Goal: Task Accomplishment & Management: Complete application form

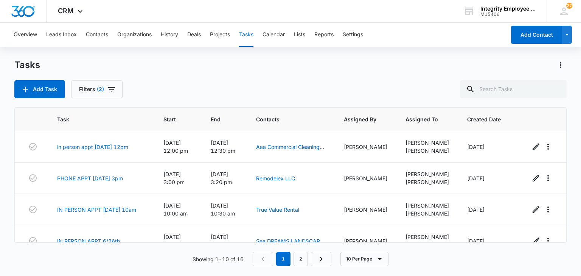
click at [95, 37] on button "Contacts" at bounding box center [97, 35] width 22 height 24
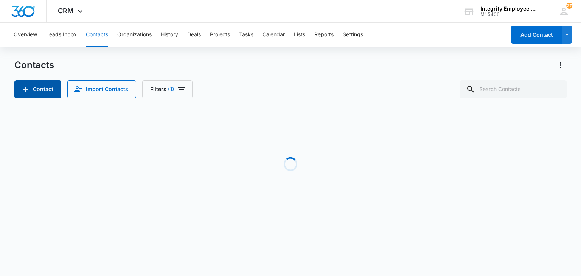
click at [36, 86] on button "Contact" at bounding box center [37, 89] width 47 height 18
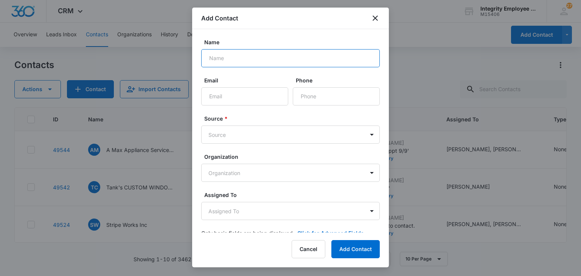
click at [247, 56] on input "Name" at bounding box center [290, 58] width 178 height 18
type input "b"
type input "Buckeye Heating and Cooling LLC"
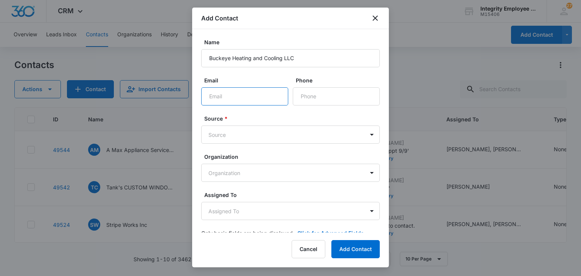
click at [257, 100] on input "Email" at bounding box center [244, 96] width 87 height 18
paste input "[EMAIL_ADDRESS]"
type input "[EMAIL_ADDRESS][DOMAIN_NAME]"
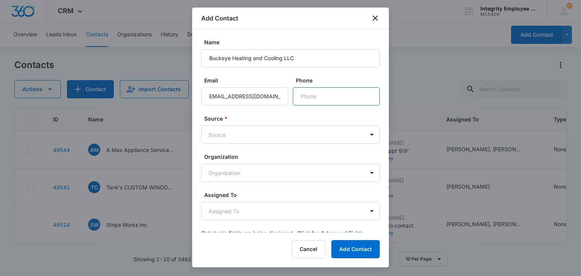
scroll to position [0, 0]
click at [306, 96] on input "Phone" at bounding box center [336, 96] width 87 height 18
drag, startPoint x: 321, startPoint y: 106, endPoint x: 318, endPoint y: 101, distance: 5.3
click at [318, 101] on input "Phone" at bounding box center [336, 96] width 87 height 18
paste input "[PHONE_NUMBER]"
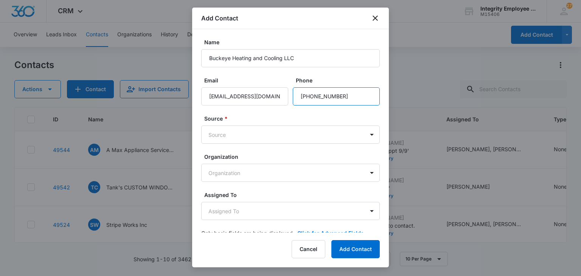
type input "[PHONE_NUMBER]"
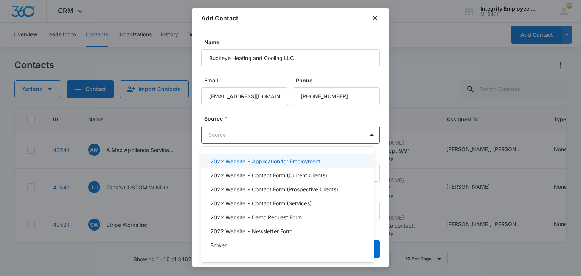
click at [227, 138] on body "CRM Apps Reputation Websites Forms CRM Email Social Shop Payments POS Content A…" at bounding box center [290, 138] width 581 height 276
type input "cold"
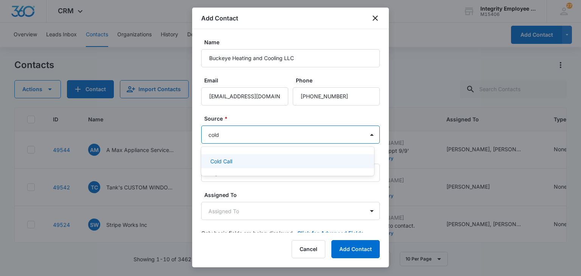
click at [228, 158] on div "Cold Call" at bounding box center [287, 161] width 173 height 14
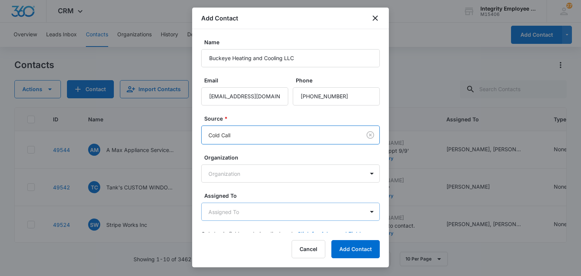
click at [244, 208] on body "CRM Apps Reputation Websites Forms CRM Email Social Shop Payments POS Content A…" at bounding box center [290, 138] width 581 height 276
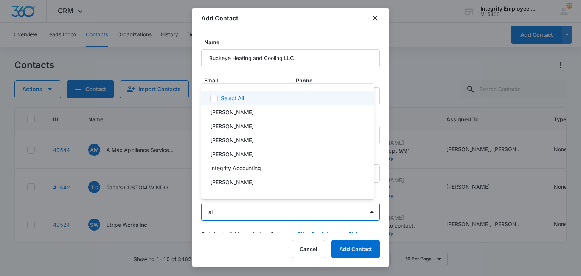
type input "ale"
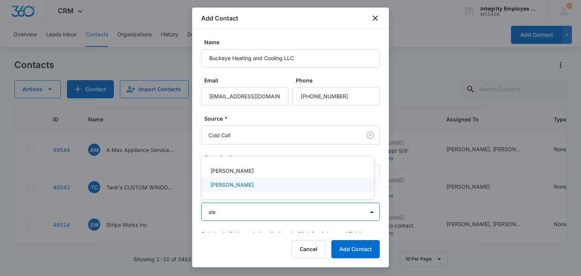
click at [232, 183] on p "[PERSON_NAME]" at bounding box center [231, 185] width 43 height 8
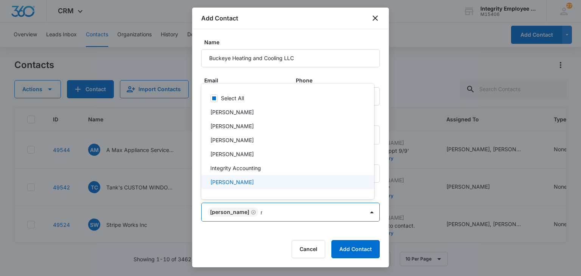
type input "re"
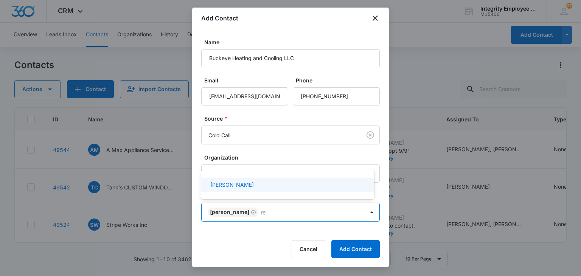
click at [232, 183] on p "[PERSON_NAME]" at bounding box center [231, 185] width 43 height 8
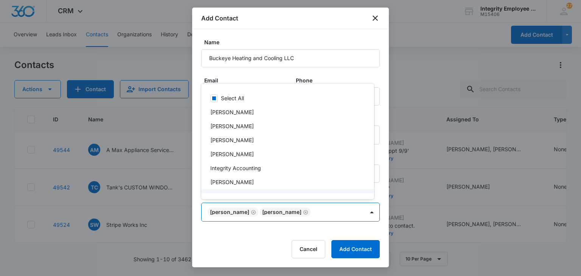
drag, startPoint x: 262, startPoint y: 239, endPoint x: 251, endPoint y: 238, distance: 11.4
click at [251, 238] on div at bounding box center [290, 138] width 581 height 276
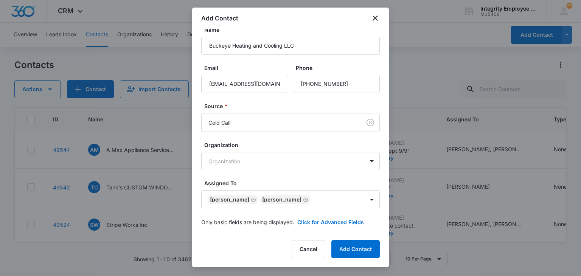
scroll to position [15, 0]
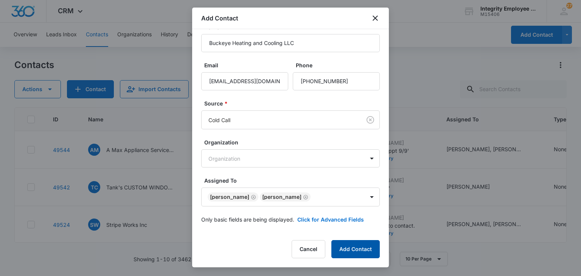
click at [351, 249] on button "Add Contact" at bounding box center [355, 249] width 48 height 18
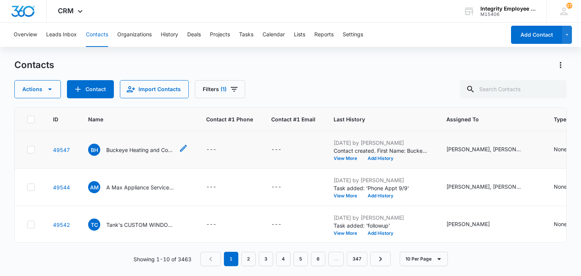
click at [136, 151] on p "Buckeye Heating and Cooling LLC" at bounding box center [140, 150] width 68 height 8
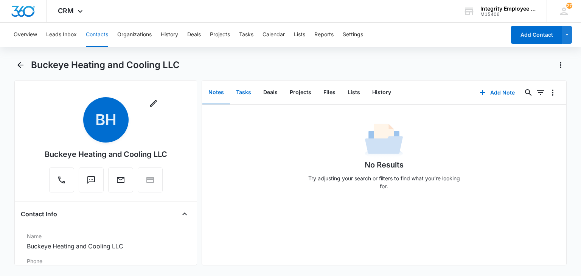
click at [237, 93] on button "Tasks" at bounding box center [243, 92] width 27 height 23
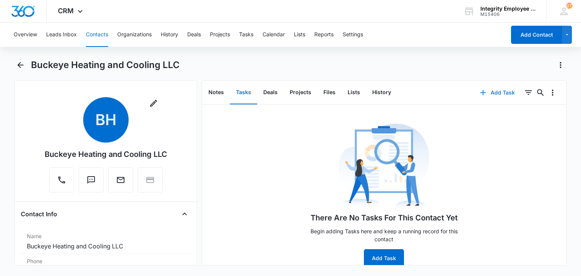
click at [483, 91] on button "Add Task" at bounding box center [497, 93] width 50 height 18
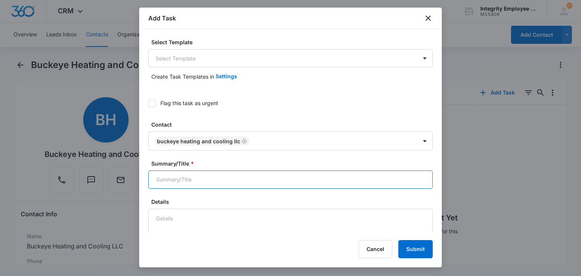
click at [222, 179] on input "Summary/Title *" at bounding box center [290, 180] width 284 height 18
type input "PHONE APPT for 9/17"
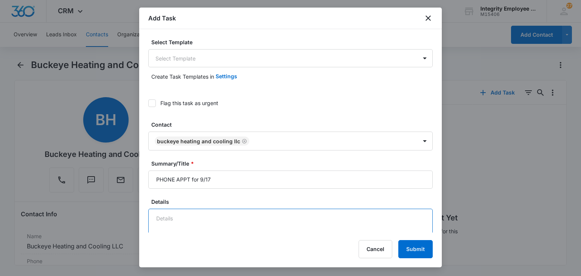
click at [218, 220] on textarea "Details" at bounding box center [290, 230] width 284 height 43
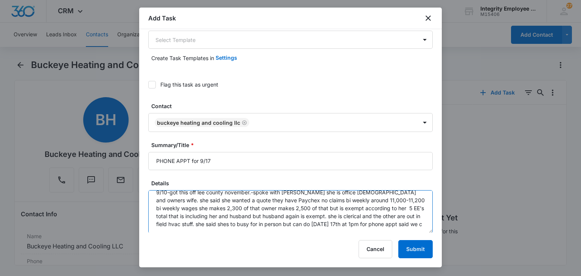
scroll to position [9, 0]
type textarea "9/10-got this off lee county november.-spoke with [PERSON_NAME] she is office […"
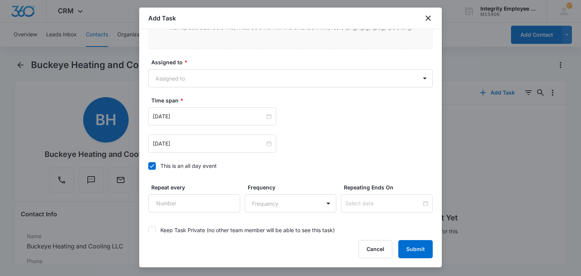
scroll to position [446, 0]
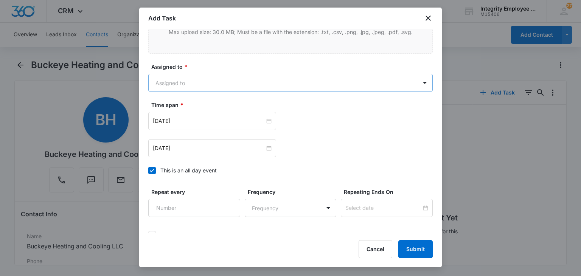
click at [301, 79] on body "CRM Apps Reputation Websites Forms CRM Email Social Shop Payments POS Content A…" at bounding box center [290, 138] width 581 height 276
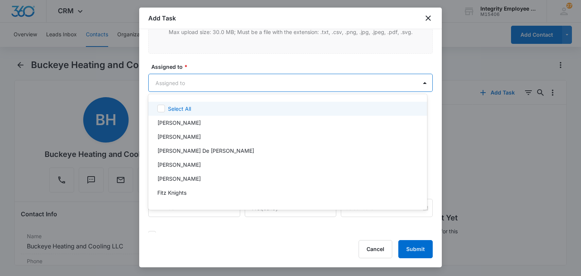
type input "l"
type input "ale"
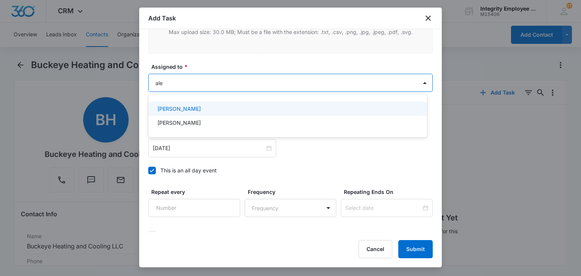
click at [271, 101] on div "[PERSON_NAME] [PERSON_NAME]" at bounding box center [287, 115] width 279 height 31
click at [274, 107] on div "[PERSON_NAME]" at bounding box center [286, 109] width 259 height 8
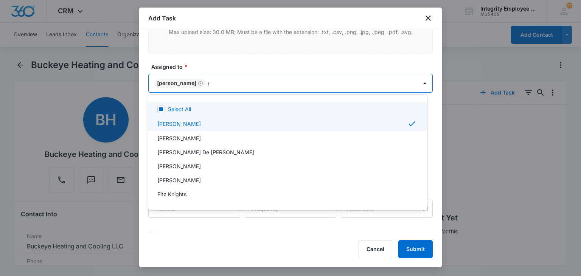
type input "re"
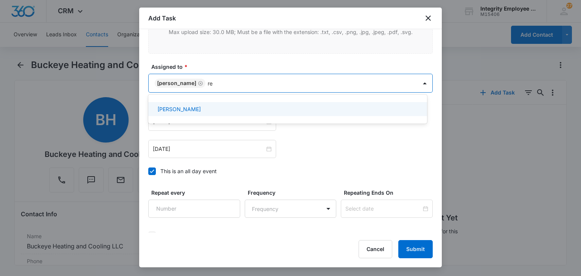
click at [274, 109] on div "[PERSON_NAME]" at bounding box center [286, 109] width 259 height 8
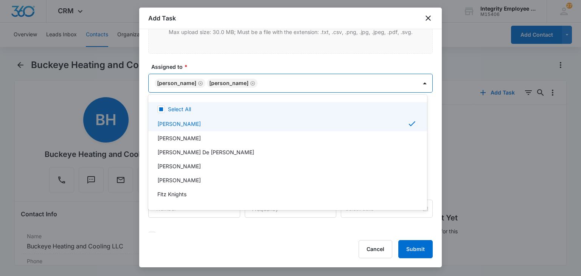
click at [252, 62] on div at bounding box center [290, 138] width 581 height 276
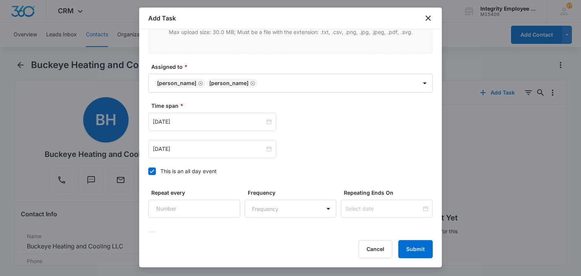
click at [184, 171] on div "This is an all day event" at bounding box center [188, 171] width 56 height 8
click at [148, 171] on input "This is an all day event" at bounding box center [148, 171] width 0 height 0
click at [199, 118] on input "[DATE]" at bounding box center [209, 122] width 112 height 8
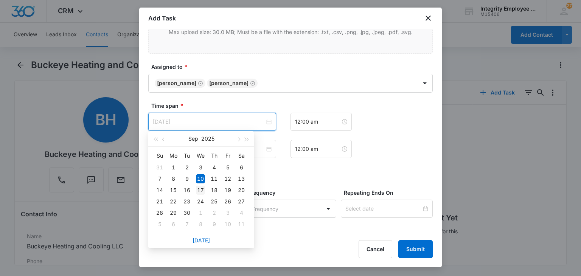
type input "[DATE]"
click at [200, 188] on div "17" at bounding box center [200, 190] width 9 height 9
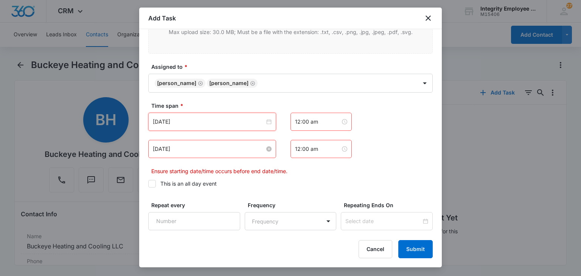
click at [200, 147] on input "[DATE]" at bounding box center [209, 149] width 112 height 8
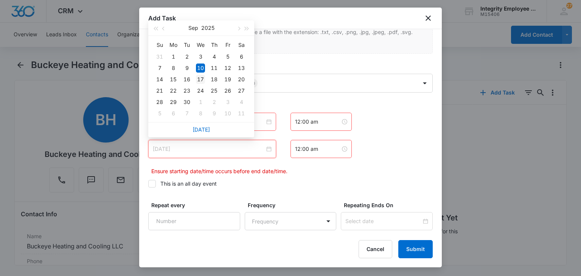
type input "[DATE]"
click at [203, 80] on div "17" at bounding box center [200, 79] width 9 height 9
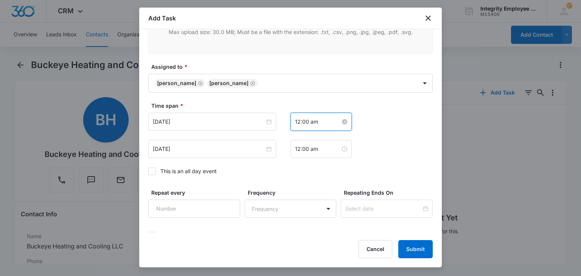
click at [306, 123] on input "12:00 am" at bounding box center [317, 122] width 45 height 8
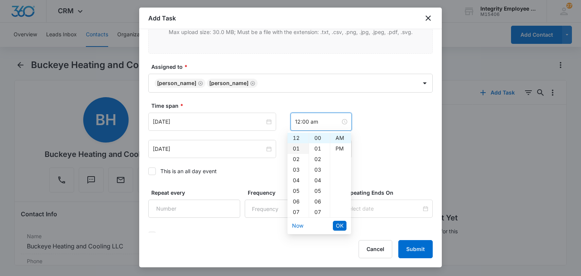
click at [300, 146] on div "01" at bounding box center [297, 148] width 21 height 11
click at [341, 143] on div "PM" at bounding box center [340, 148] width 21 height 11
type input "1:00 pm"
click at [338, 219] on li "OK" at bounding box center [340, 225] width 14 height 13
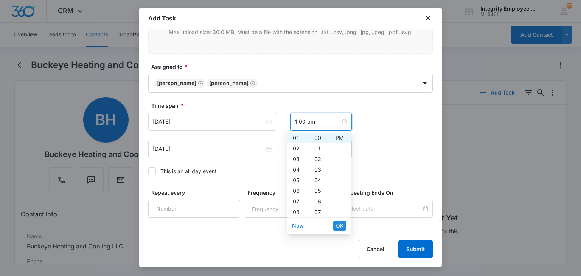
click at [340, 227] on span "OK" at bounding box center [340, 226] width 8 height 8
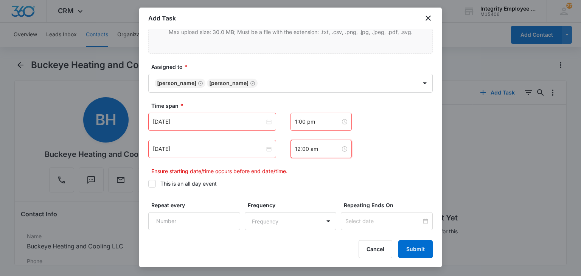
click at [313, 152] on div "12:00 am" at bounding box center [320, 149] width 61 height 18
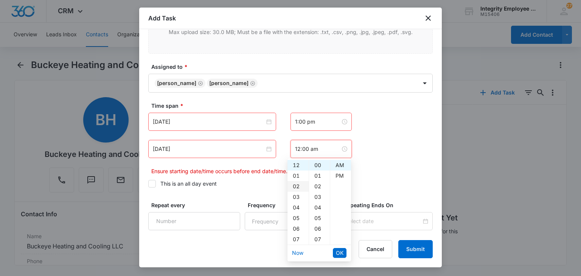
click at [296, 185] on div "02" at bounding box center [297, 186] width 21 height 11
click at [338, 178] on div "PM" at bounding box center [340, 176] width 21 height 11
type input "2:00 pm"
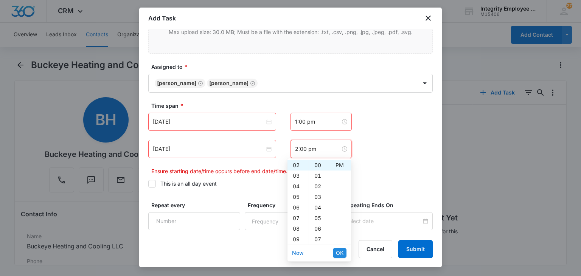
click at [337, 253] on span "OK" at bounding box center [340, 253] width 8 height 8
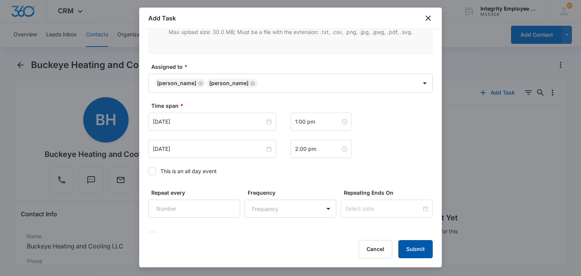
click at [418, 251] on button "Submit" at bounding box center [415, 249] width 34 height 18
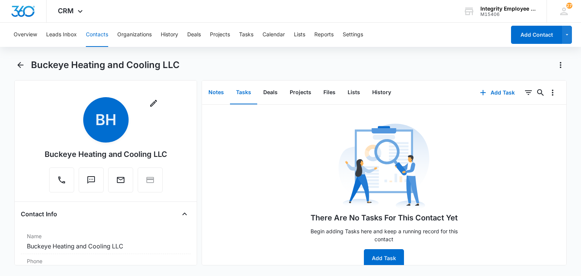
click at [212, 97] on button "Notes" at bounding box center [216, 92] width 28 height 23
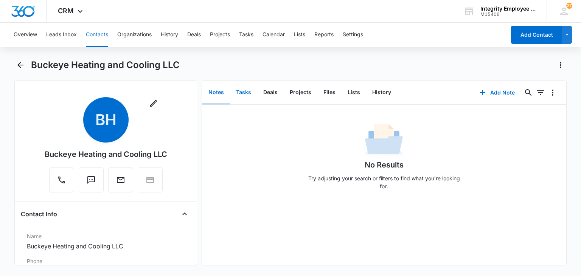
click at [239, 93] on button "Tasks" at bounding box center [243, 92] width 27 height 23
